Goal: Information Seeking & Learning: Find specific fact

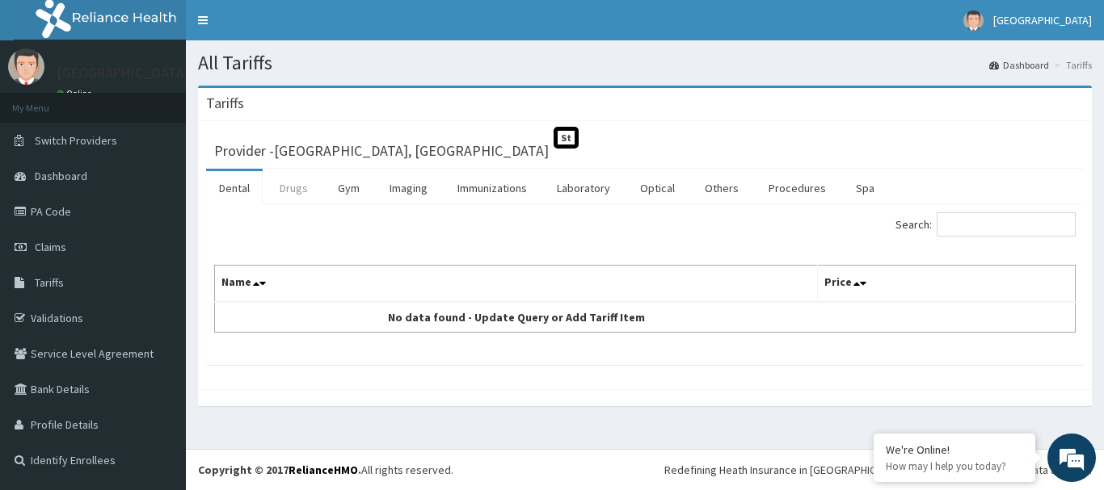
click at [290, 188] on link "Drugs" at bounding box center [294, 188] width 54 height 34
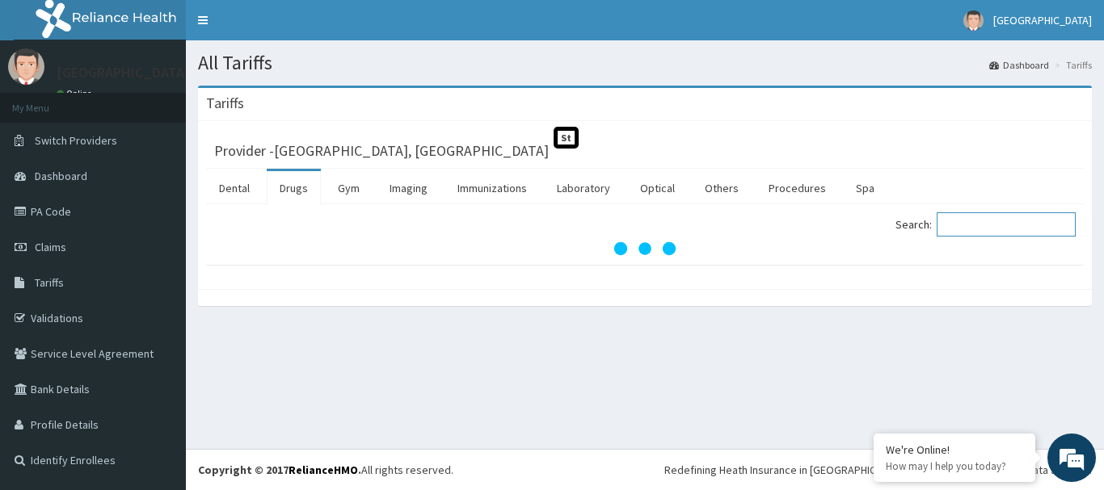
click at [1000, 224] on input "Search:" at bounding box center [1005, 225] width 139 height 24
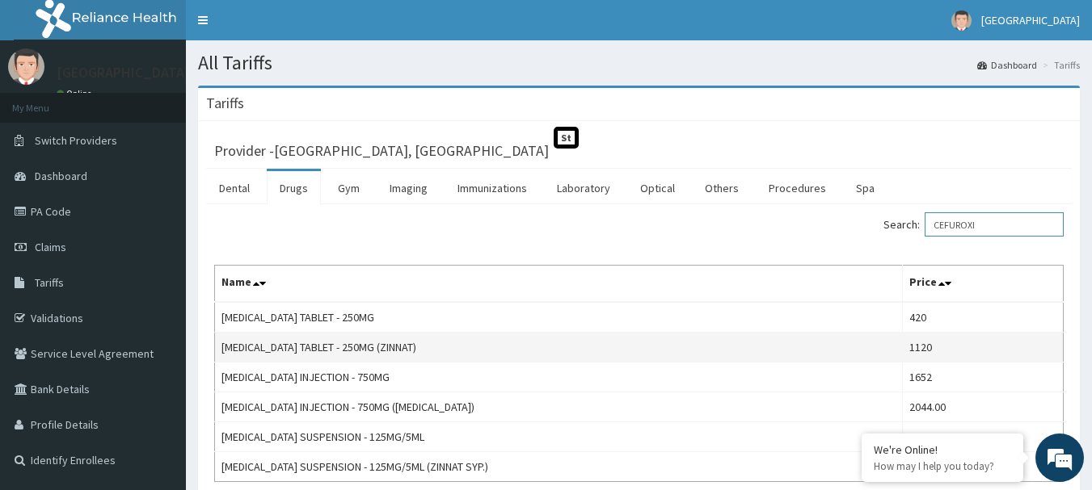
scroll to position [81, 0]
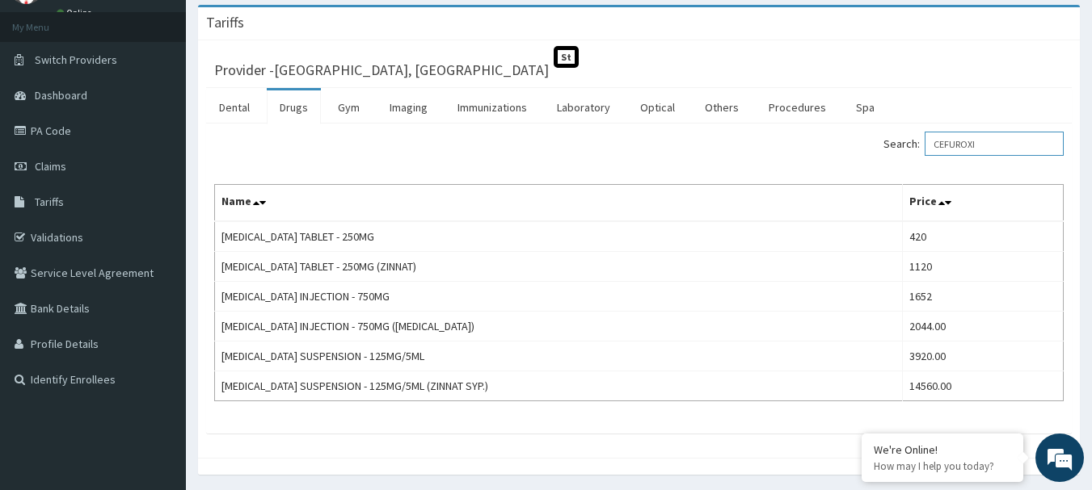
type input "CEFUROXI"
click at [61, 133] on link "PA Code" at bounding box center [93, 131] width 186 height 36
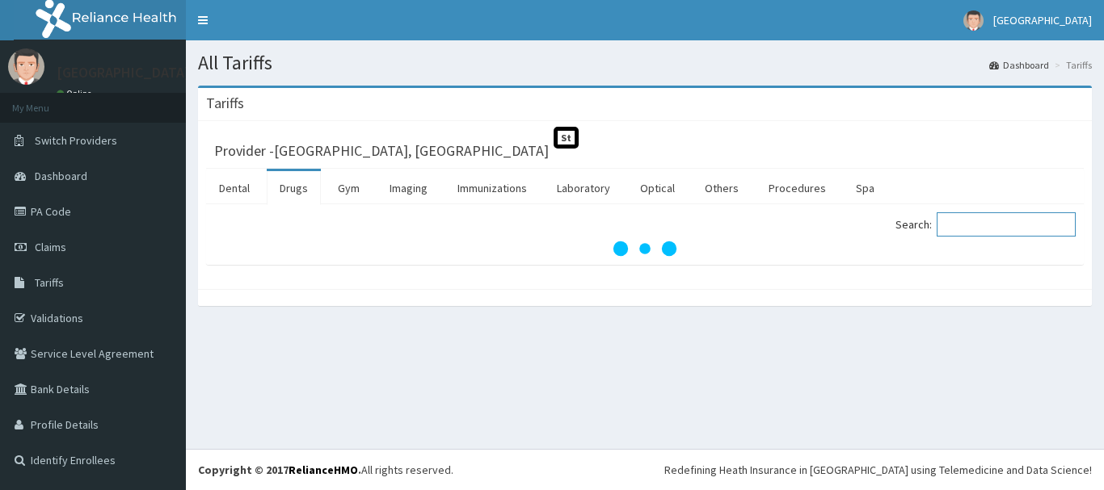
click at [969, 228] on input "Search:" at bounding box center [1005, 225] width 139 height 24
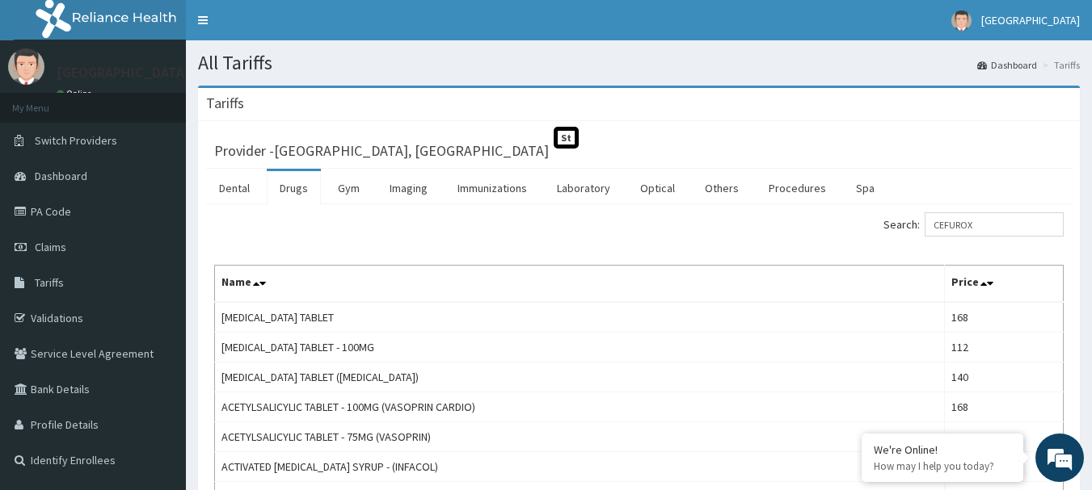
click at [535, 229] on div "Search: CEFUROX" at bounding box center [638, 227] width 873 height 28
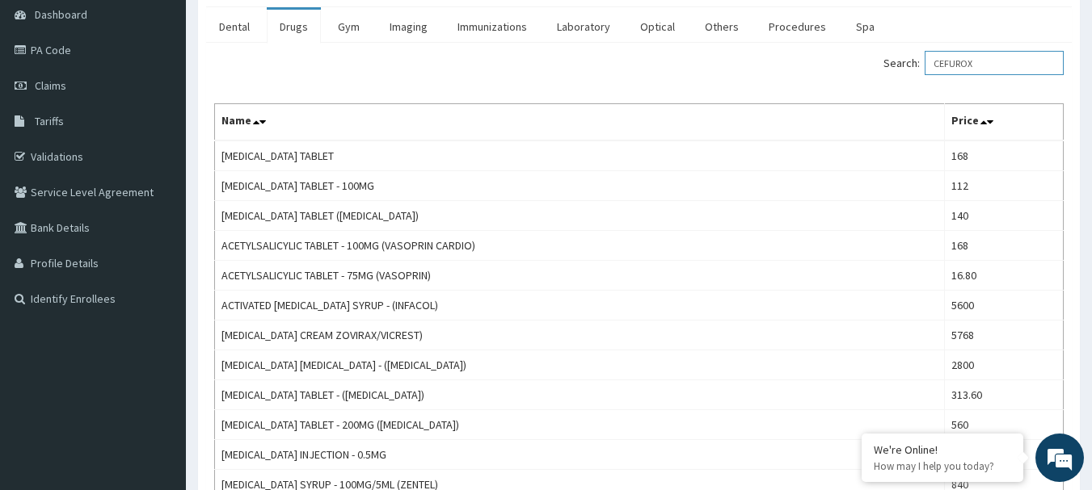
click at [995, 56] on input "CEFUROX" at bounding box center [993, 63] width 139 height 24
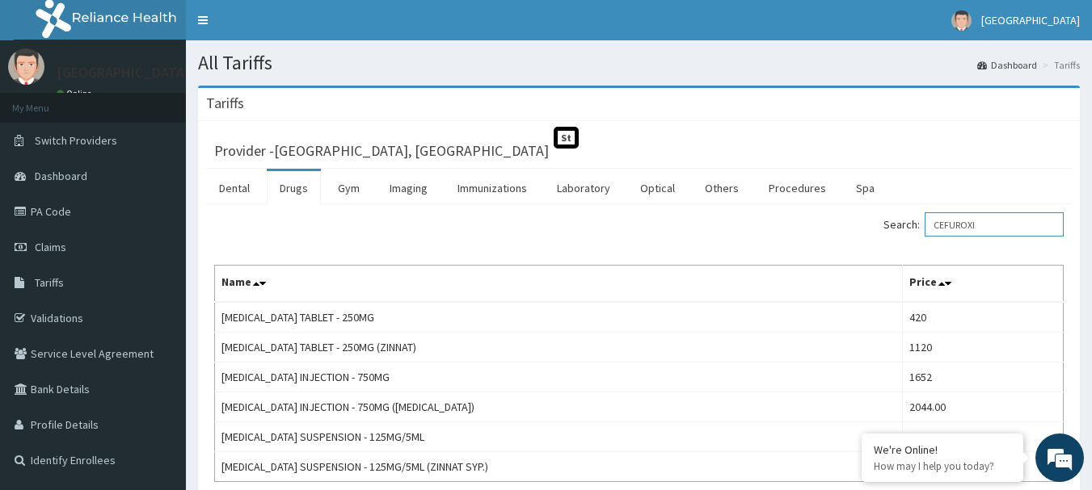
type input "CEFUROXI"
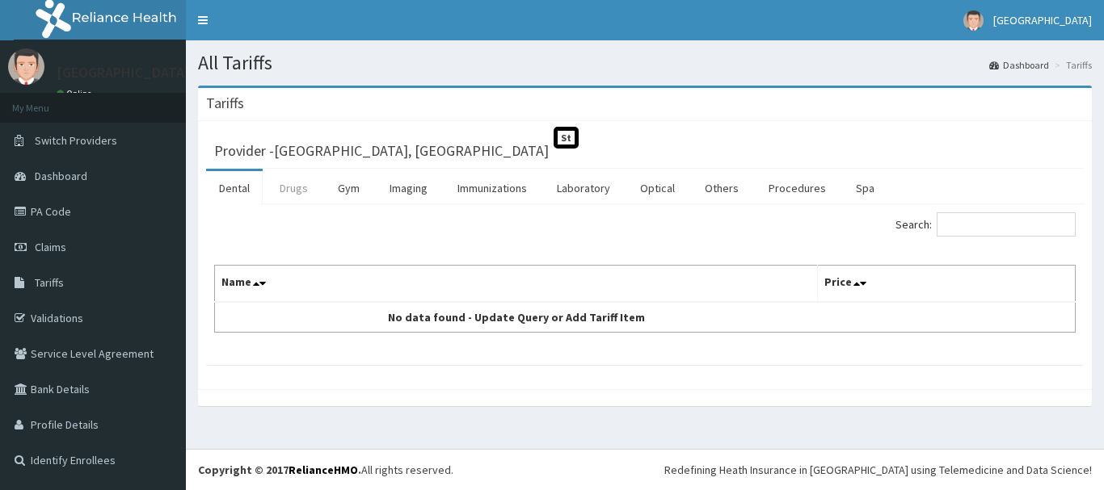
click at [292, 187] on link "Drugs" at bounding box center [294, 188] width 54 height 34
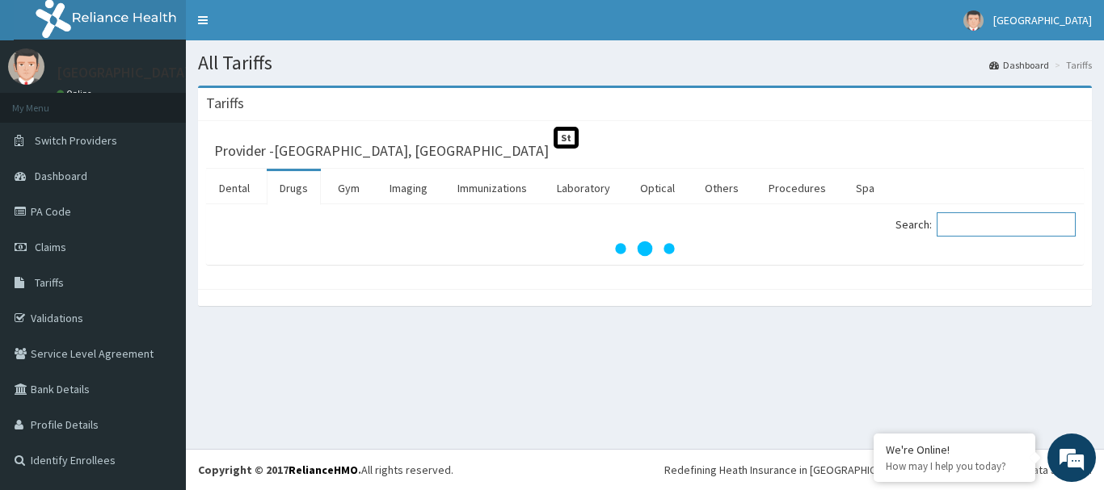
click at [1031, 226] on input "Search:" at bounding box center [1005, 225] width 139 height 24
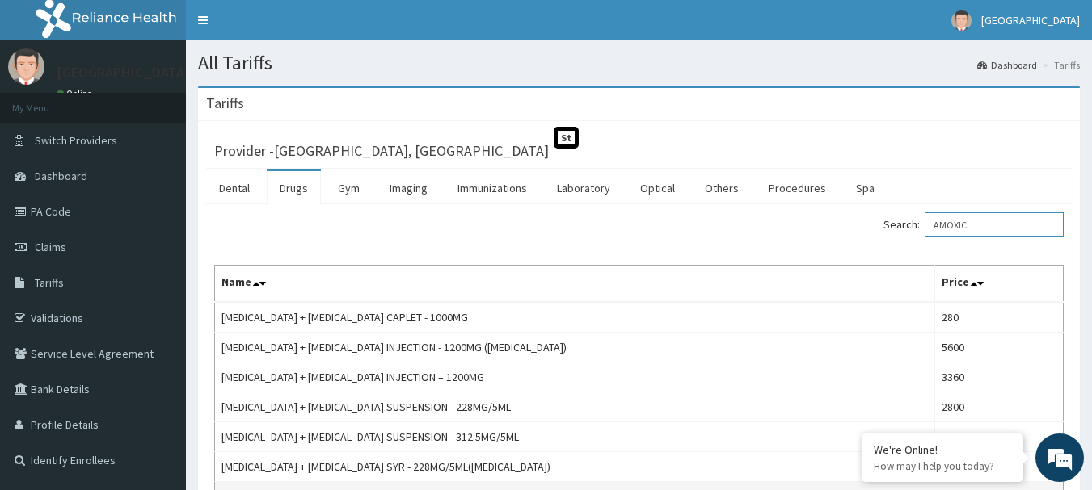
type input "AMOXIC"
